Goal: Task Accomplishment & Management: Manage account settings

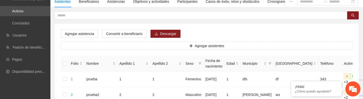
scroll to position [54, 0]
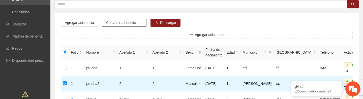
click at [118, 22] on span "Convertir a beneficiario" at bounding box center [124, 23] width 36 height 6
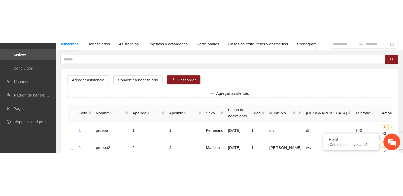
scroll to position [39, 0]
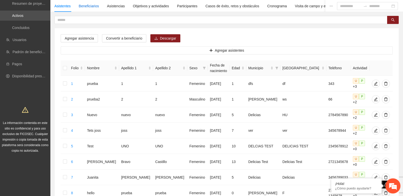
click at [93, 5] on div "Beneficiarios" at bounding box center [89, 6] width 20 height 6
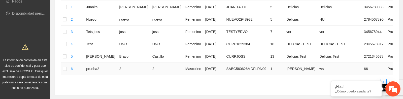
scroll to position [0, 37]
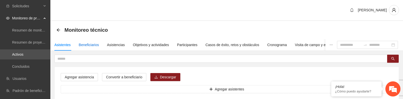
click at [85, 46] on div "Beneficiarios" at bounding box center [89, 45] width 20 height 6
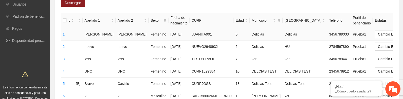
scroll to position [0, 37]
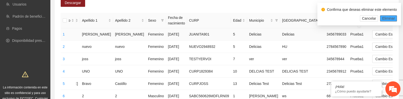
click at [393, 18] on span "Eliminar" at bounding box center [388, 19] width 13 height 6
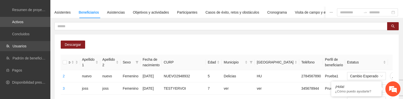
scroll to position [32, 0]
click at [23, 20] on link "Activos" at bounding box center [17, 22] width 11 height 4
